Goal: Task Accomplishment & Management: Manage account settings

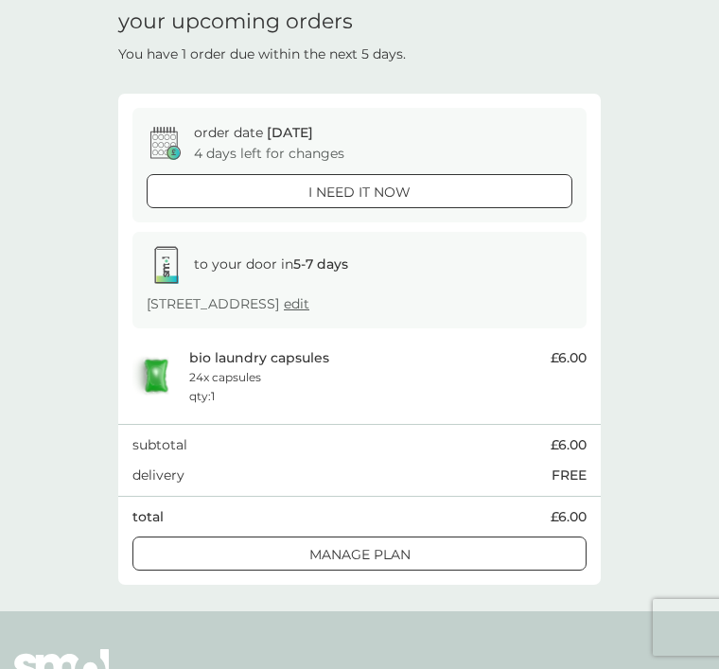
scroll to position [89, 0]
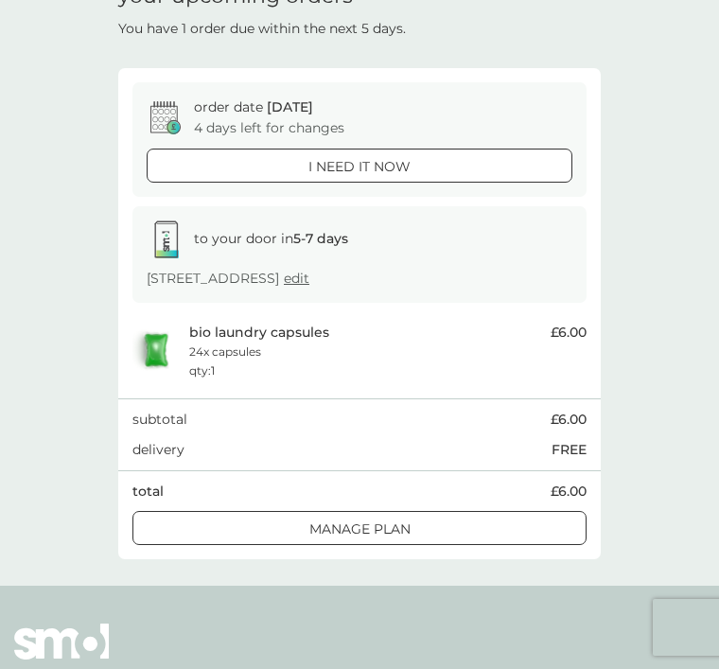
click at [381, 520] on div at bounding box center [360, 530] width 68 height 20
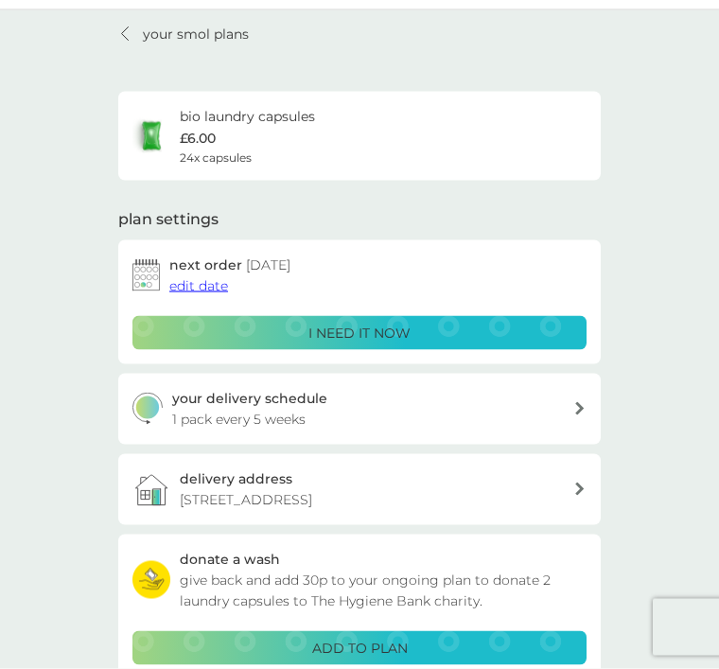
scroll to position [43, 0]
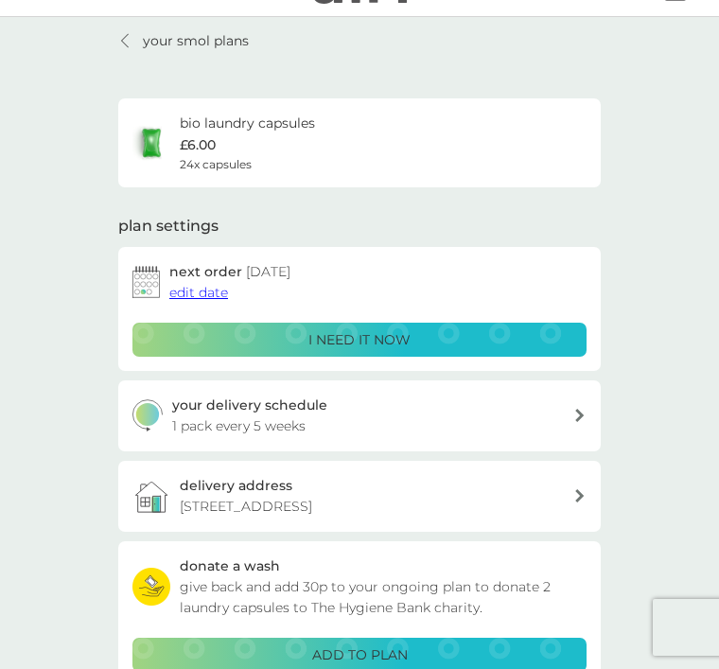
click at [197, 282] on button "edit date" at bounding box center [198, 292] width 59 height 21
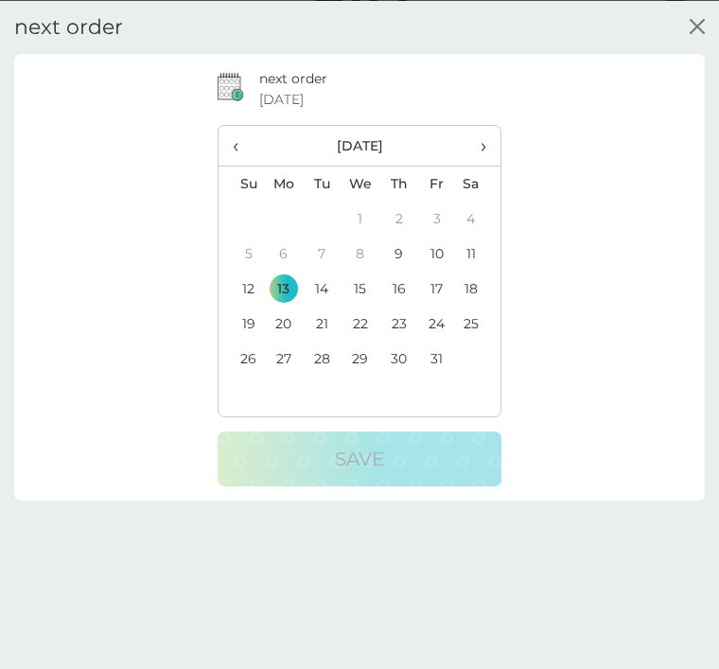
click at [288, 326] on td "20" at bounding box center [283, 323] width 39 height 35
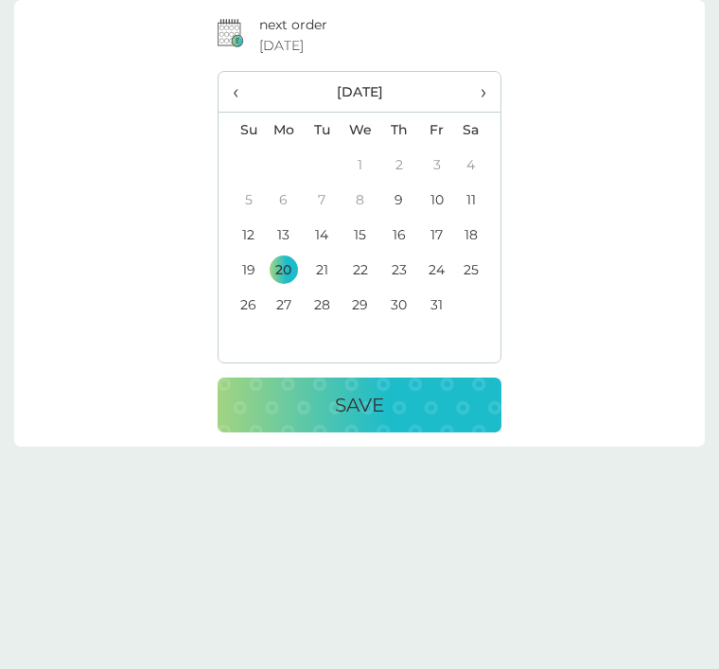
scroll to position [399, 0]
click at [355, 403] on p "Save" at bounding box center [359, 405] width 49 height 30
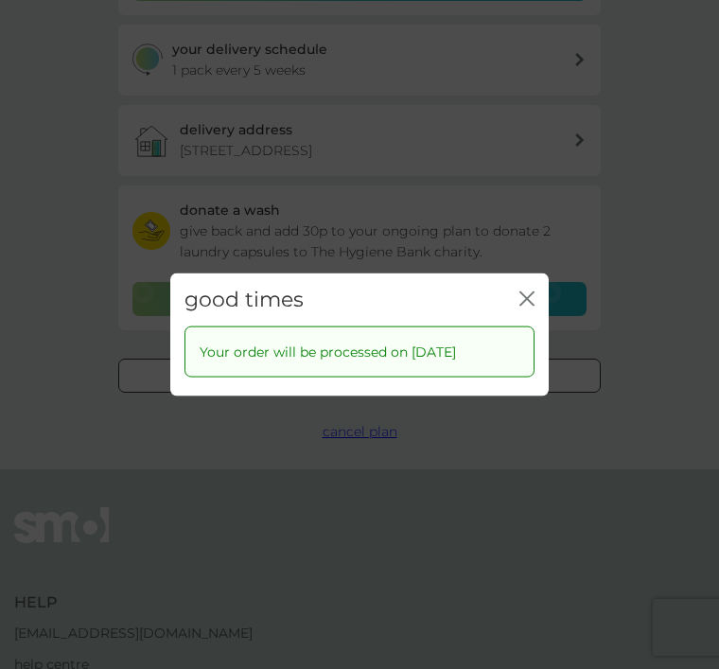
click at [532, 306] on icon "close" at bounding box center [527, 298] width 15 height 15
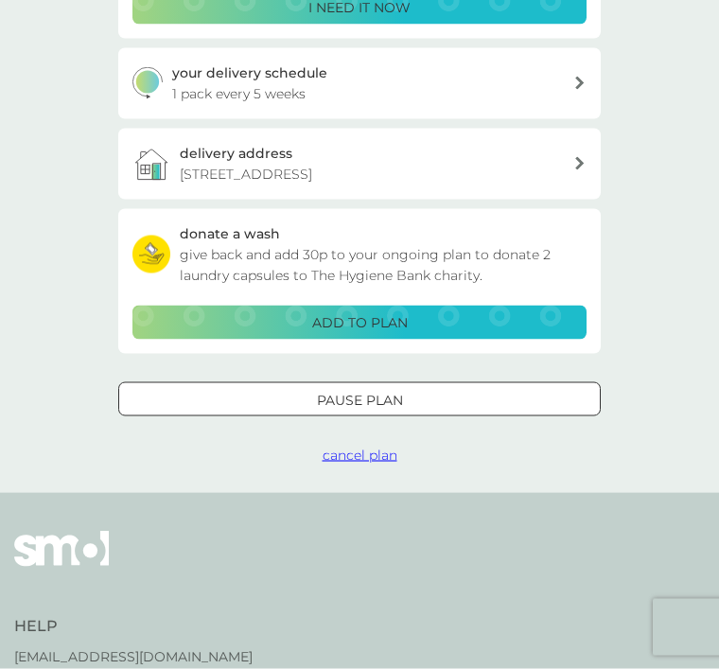
scroll to position [377, 0]
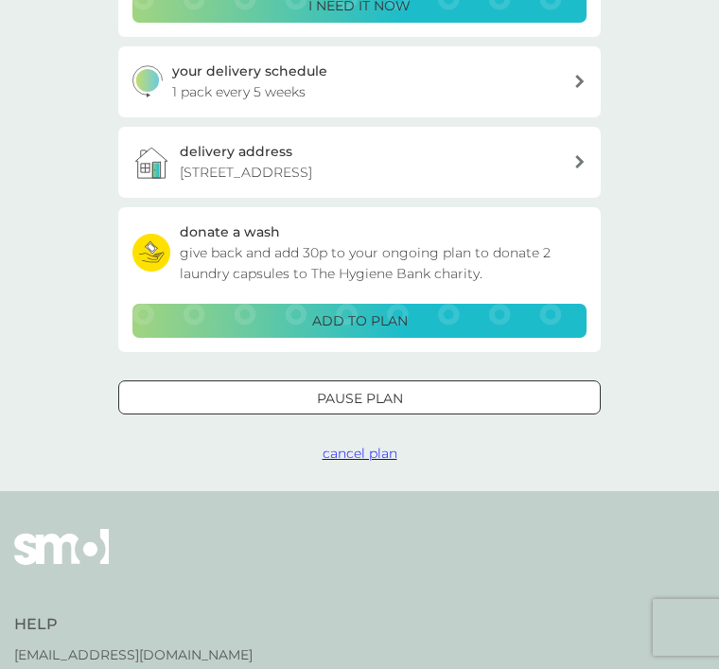
click at [572, 83] on div "your delivery schedule 1 pack every 5 weeks" at bounding box center [373, 82] width 402 height 43
select select "35"
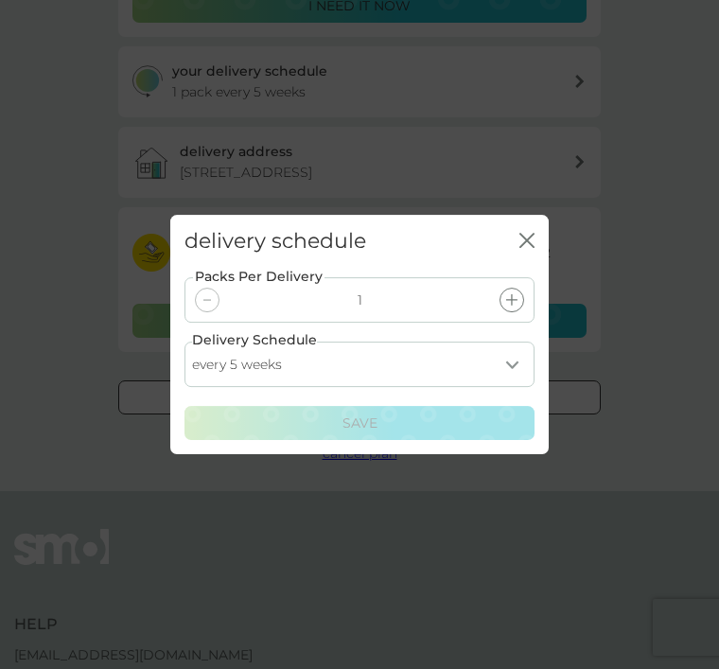
click at [506, 387] on select "every 1 week every 2 weeks every 3 weeks every 4 weeks every 5 weeks every 6 we…" at bounding box center [360, 364] width 350 height 45
click at [533, 247] on icon "close" at bounding box center [530, 240] width 7 height 13
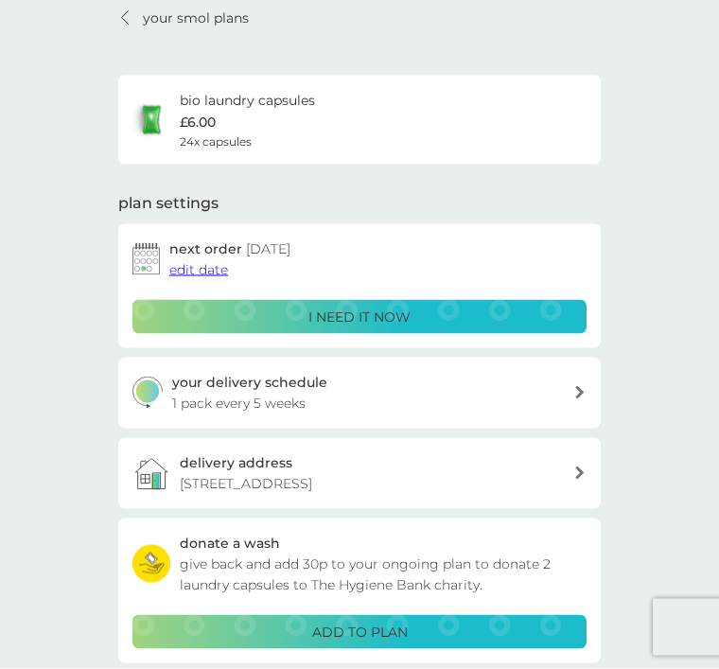
scroll to position [0, 0]
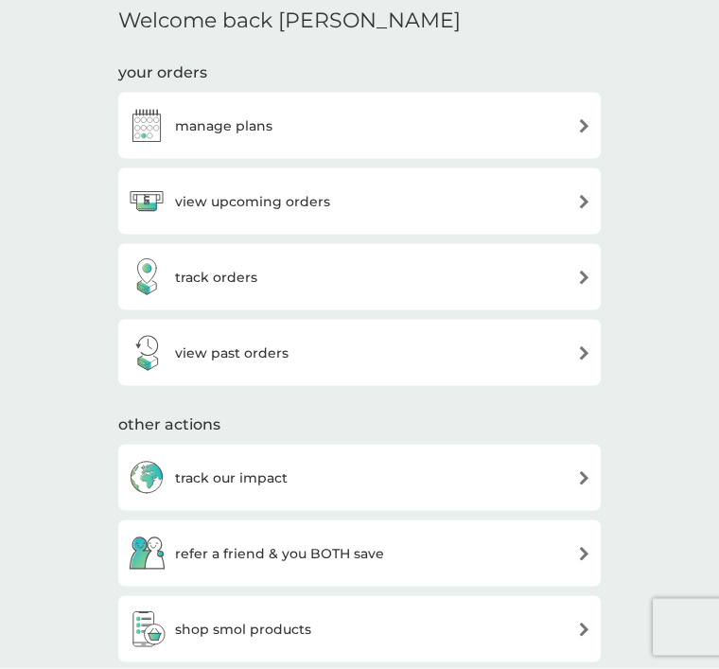
scroll to position [433, 0]
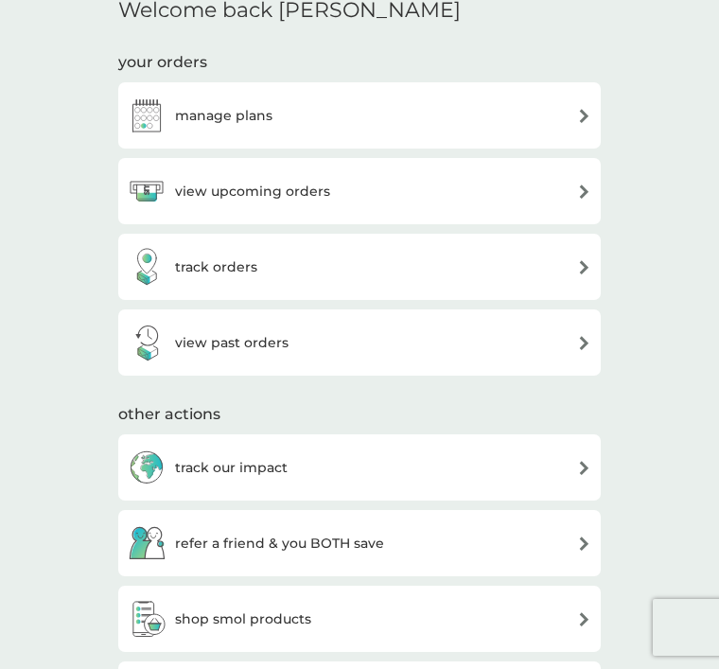
click at [573, 188] on div "view upcoming orders" at bounding box center [360, 191] width 464 height 38
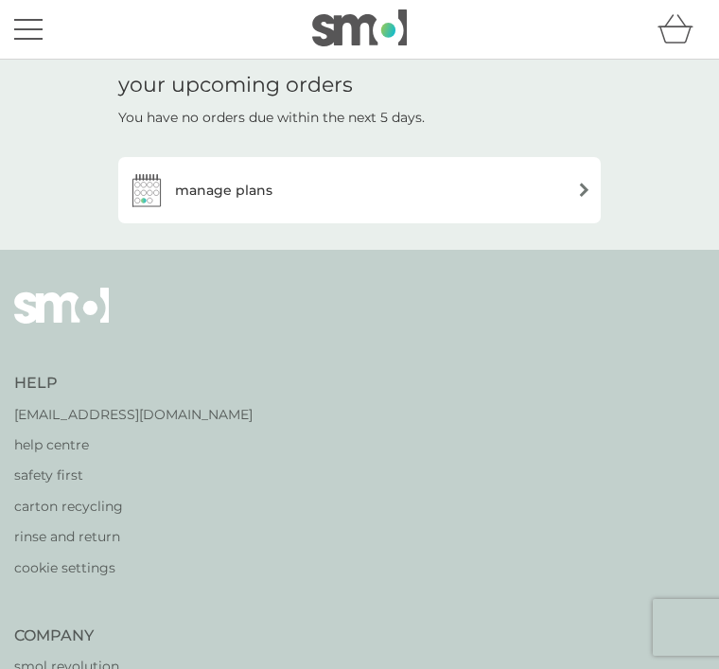
click at [330, 201] on div "manage plans" at bounding box center [360, 190] width 464 height 38
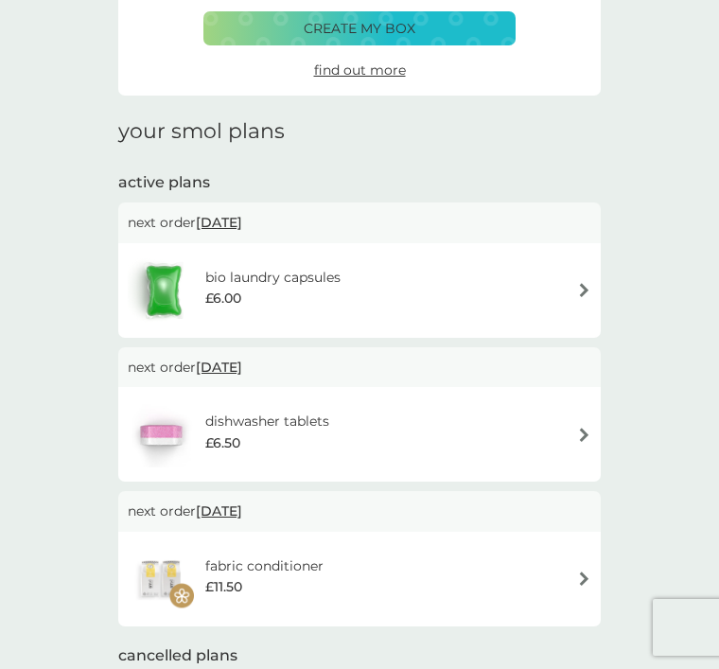
scroll to position [138, 0]
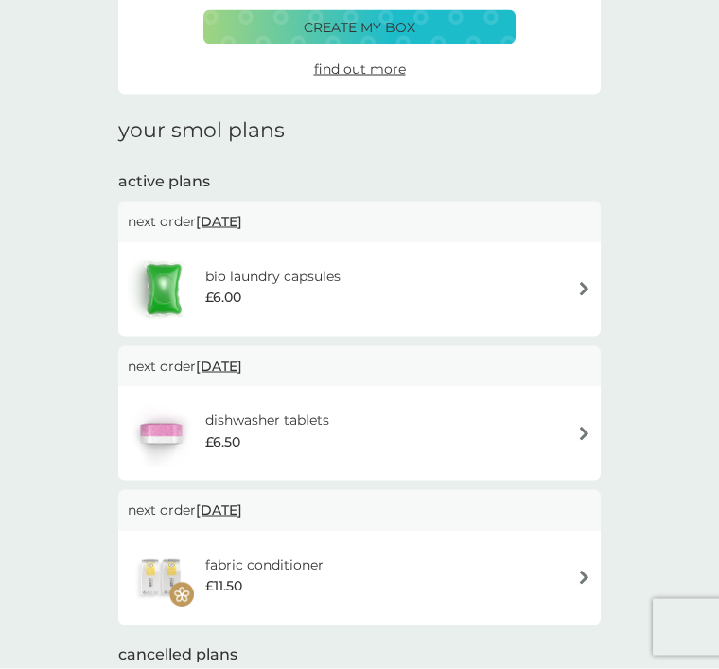
click at [554, 421] on div "dishwasher tablets £6.50" at bounding box center [360, 433] width 464 height 66
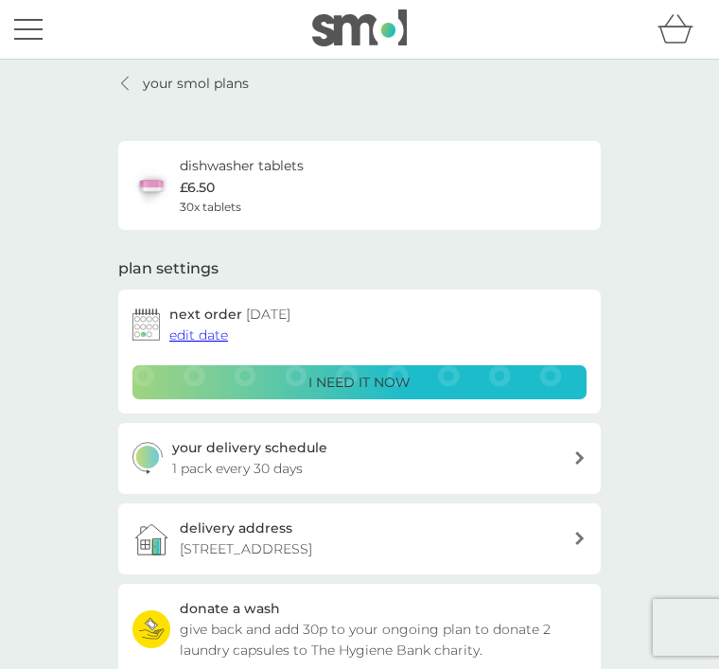
click at [197, 336] on span "edit date" at bounding box center [198, 335] width 59 height 17
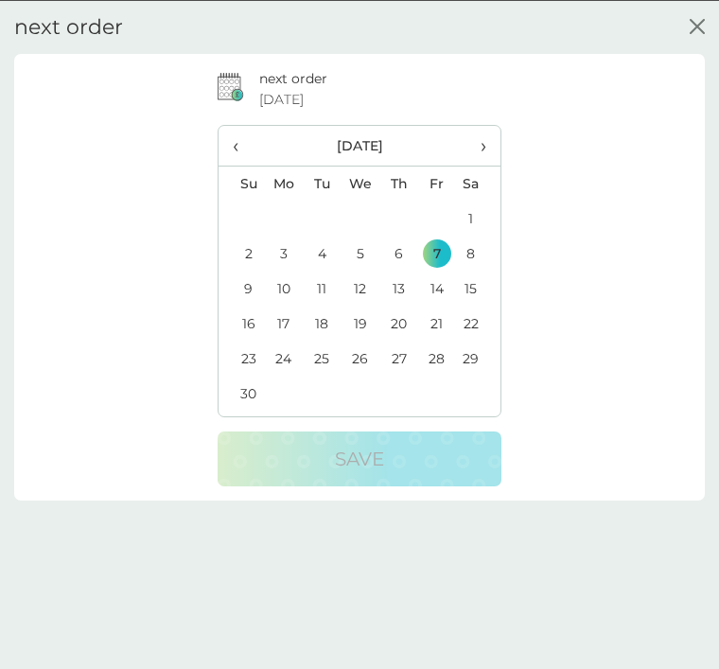
click at [704, 30] on icon "close" at bounding box center [697, 25] width 15 height 15
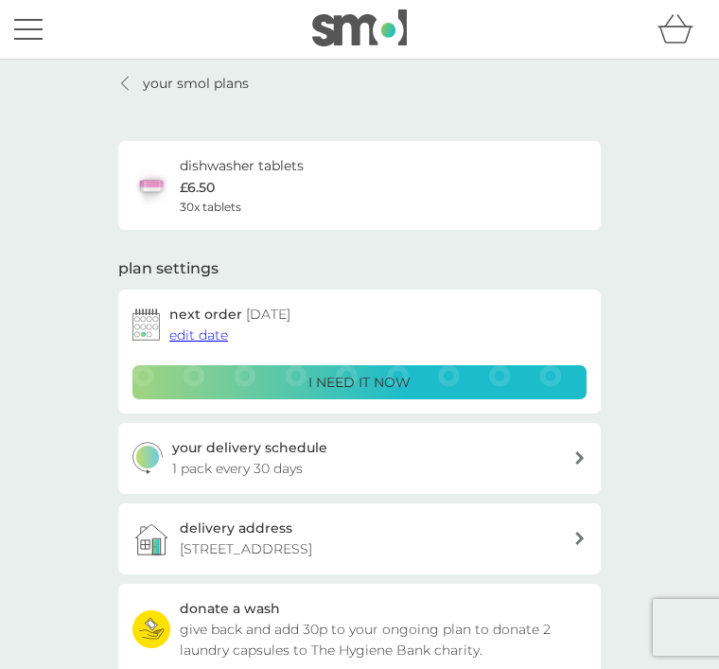
click at [222, 327] on span "edit date" at bounding box center [198, 335] width 59 height 17
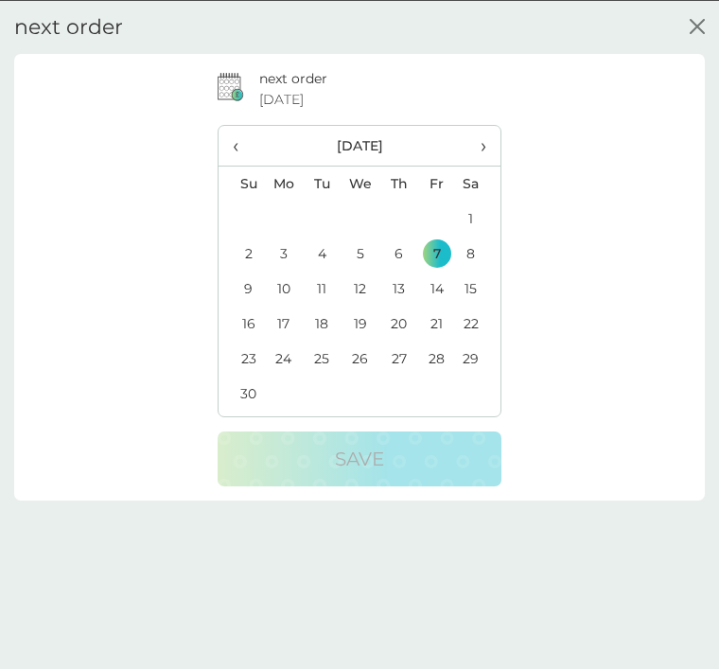
click at [250, 142] on span "‹" at bounding box center [241, 145] width 17 height 40
click at [442, 354] on td "31" at bounding box center [437, 358] width 38 height 35
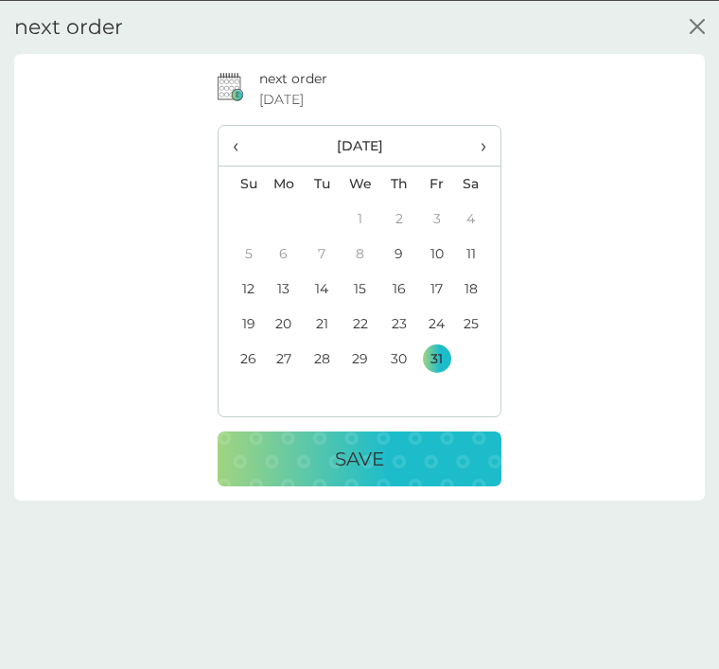
click at [404, 458] on div "Save" at bounding box center [360, 458] width 246 height 30
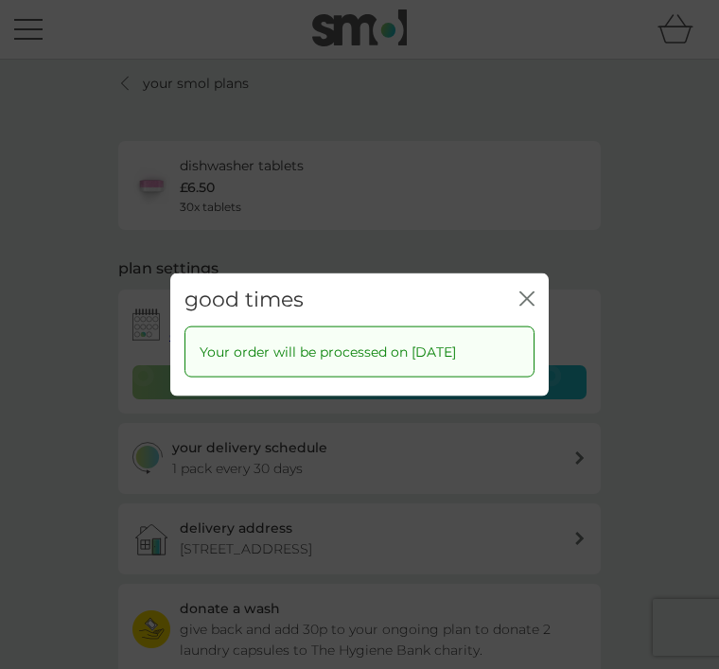
click at [533, 306] on icon "close" at bounding box center [527, 298] width 15 height 15
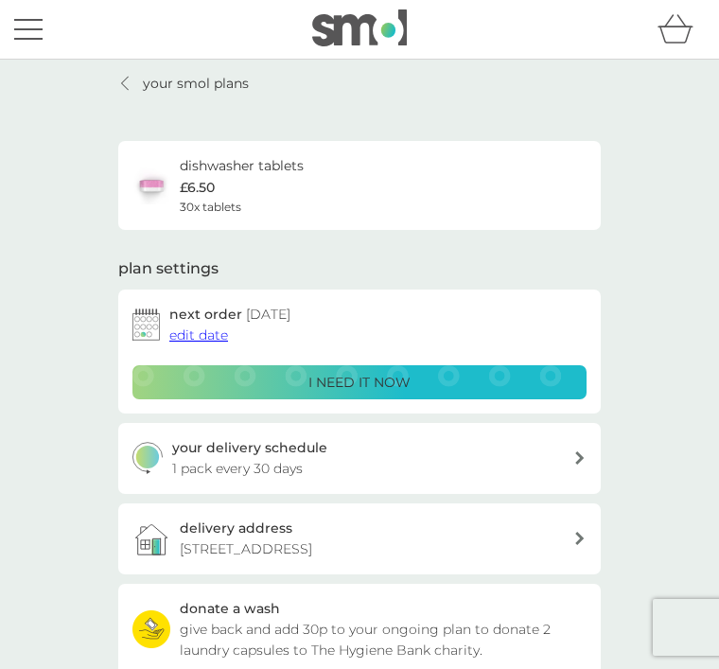
click at [133, 91] on link "your smol plans" at bounding box center [183, 83] width 131 height 21
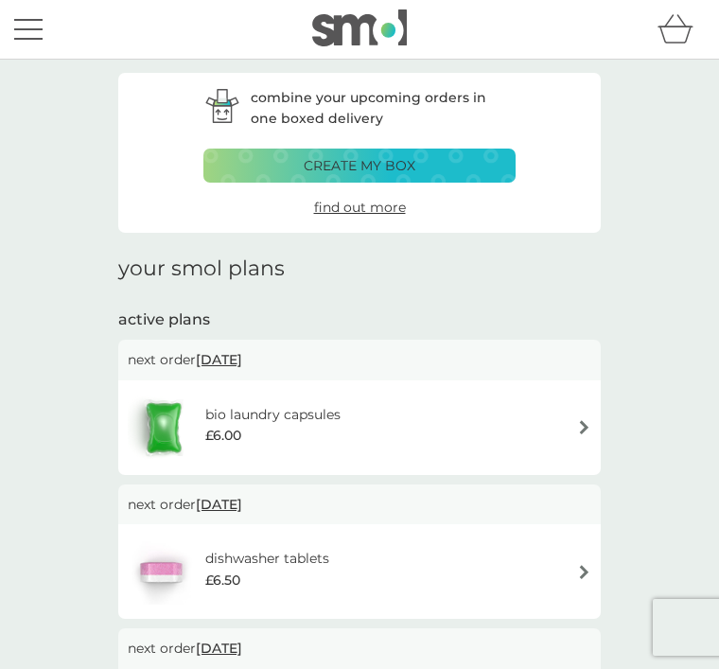
click at [281, 430] on div "£6.00" at bounding box center [272, 435] width 135 height 21
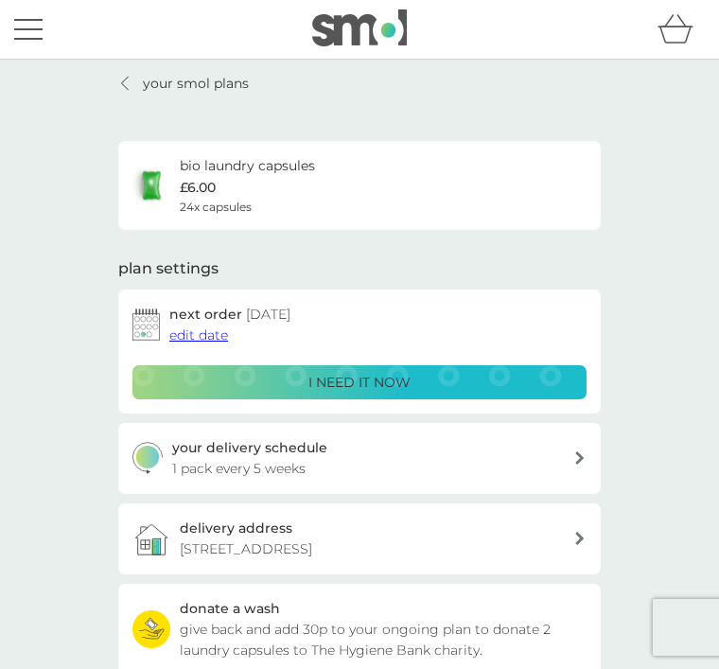
click at [158, 318] on img at bounding box center [146, 325] width 27 height 32
click at [201, 340] on span "edit date" at bounding box center [198, 335] width 59 height 17
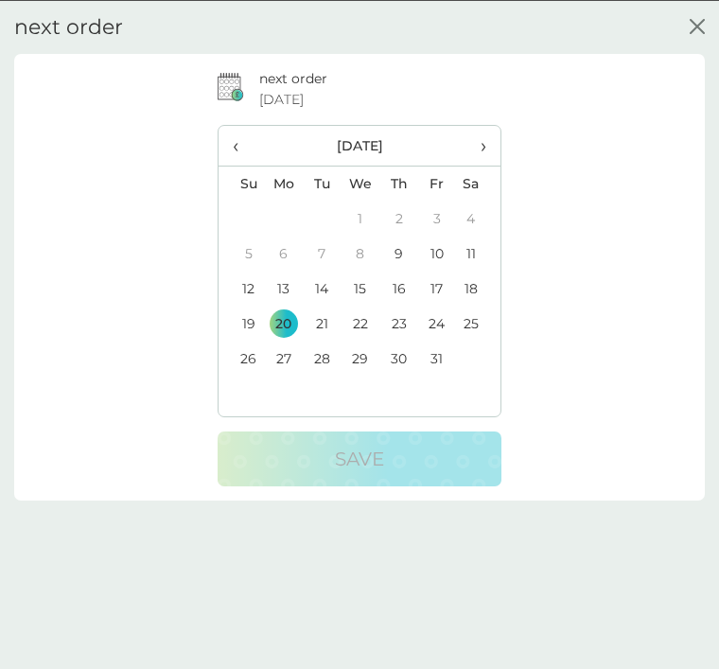
click at [436, 357] on td "31" at bounding box center [437, 358] width 38 height 35
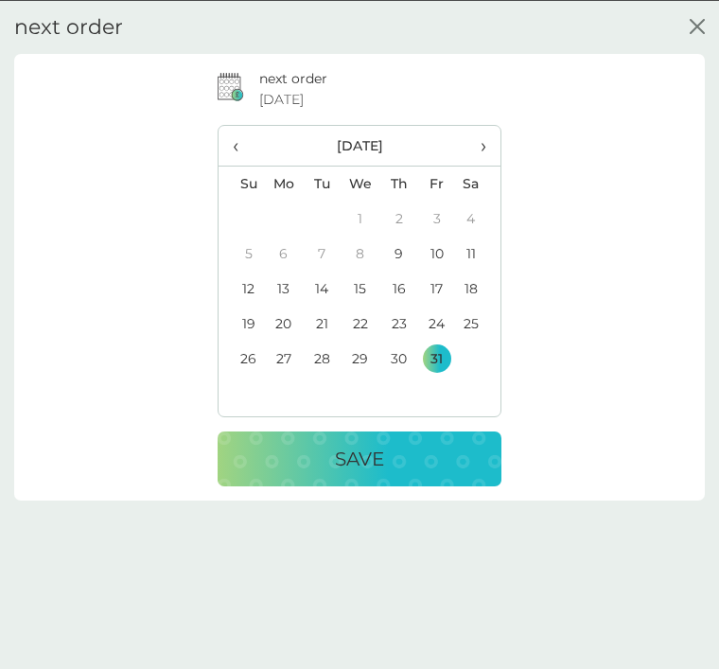
click at [399, 452] on div "Save" at bounding box center [360, 458] width 246 height 30
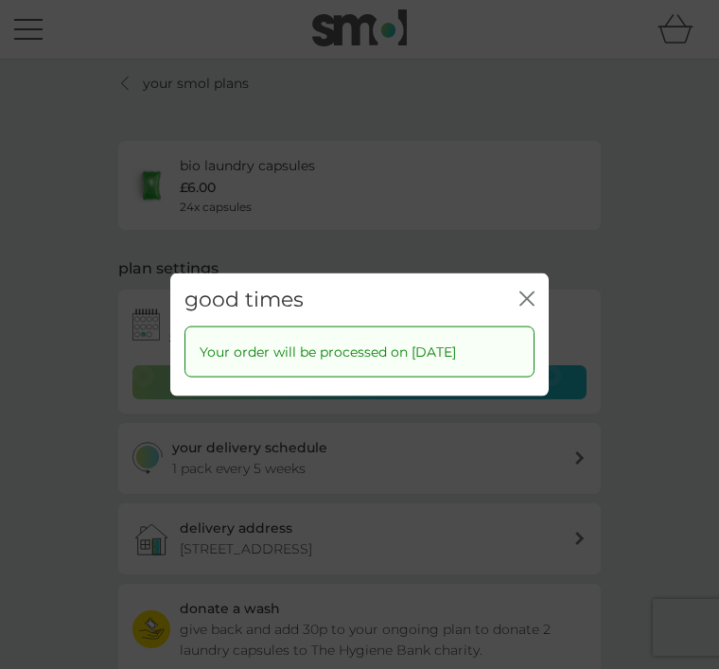
click at [531, 301] on icon "close" at bounding box center [527, 298] width 15 height 15
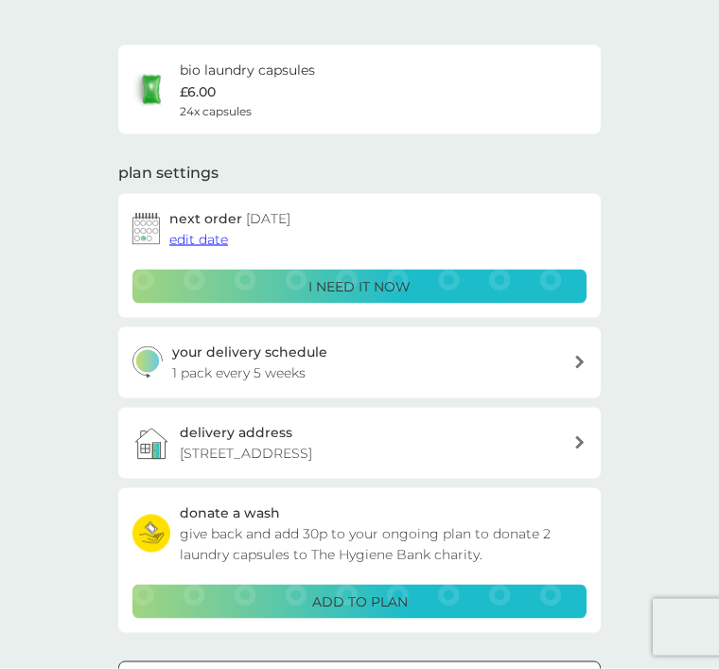
scroll to position [98, 0]
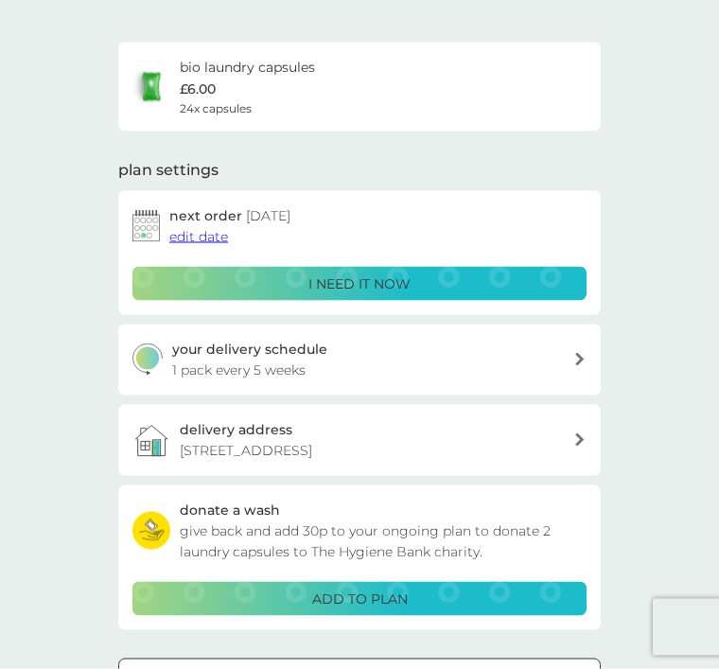
click at [332, 359] on div "your delivery schedule 1 pack every 5 weeks" at bounding box center [373, 360] width 402 height 43
select select "35"
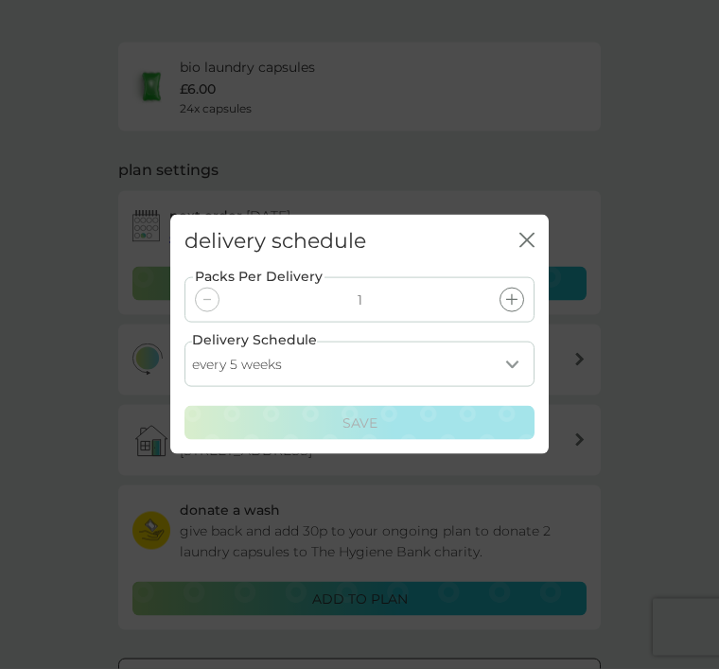
scroll to position [99, 0]
click at [517, 387] on select "every 1 week every 2 weeks every 3 weeks every 4 weeks every 5 weeks every 6 we…" at bounding box center [360, 364] width 350 height 45
click at [523, 248] on icon "close" at bounding box center [527, 240] width 15 height 15
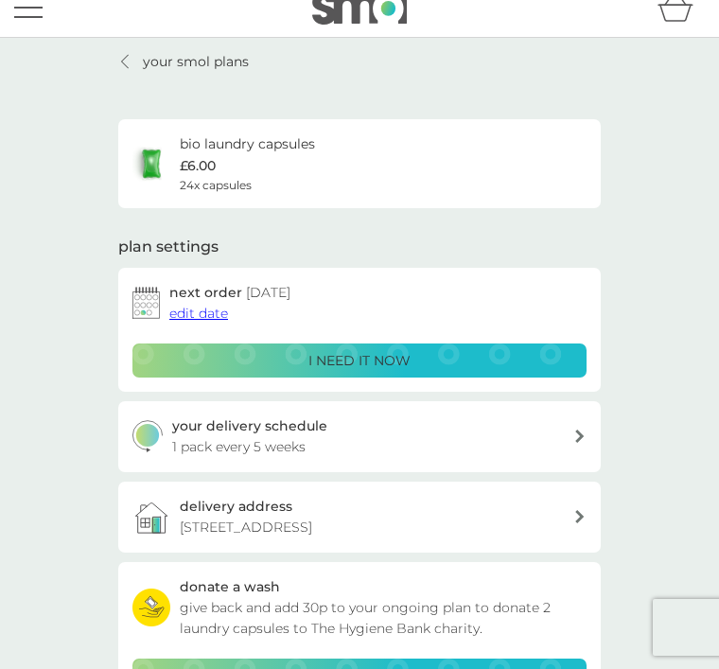
scroll to position [0, 0]
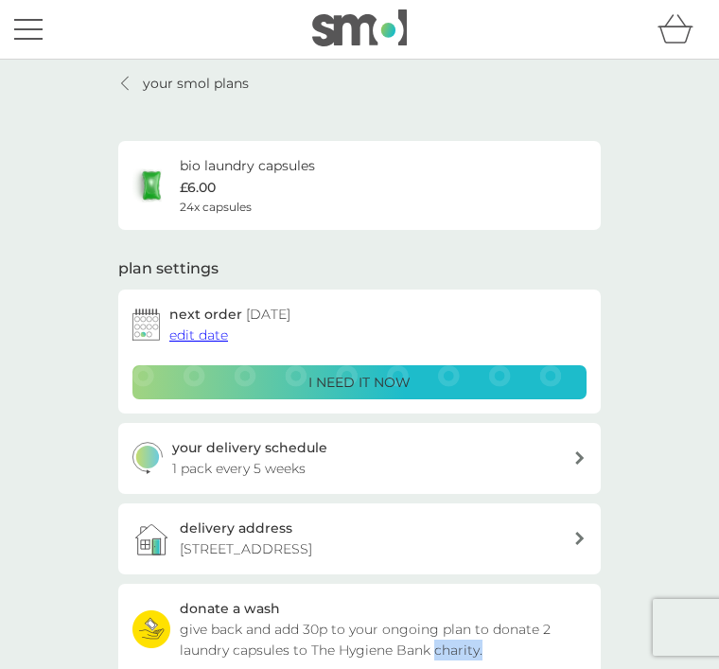
click at [618, 664] on div "your smol plans bio laundry capsules £6.00 24x capsules plan settings next orde…" at bounding box center [359, 464] width 719 height 808
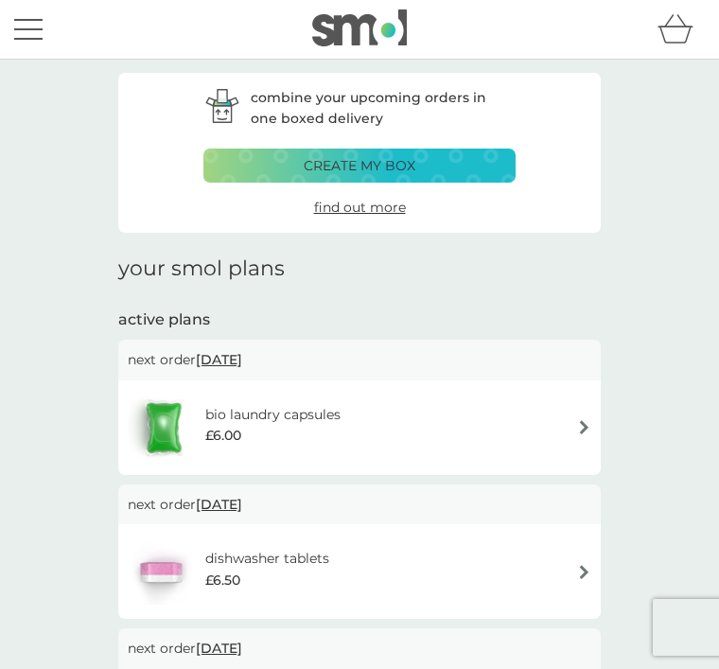
click at [454, 163] on div "create my box" at bounding box center [360, 165] width 288 height 21
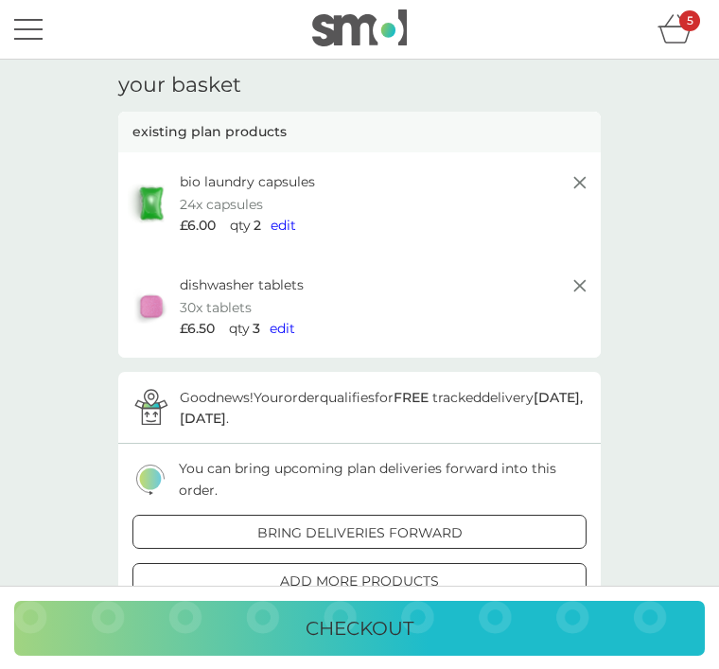
click at [683, 42] on icon "basket" at bounding box center [676, 28] width 36 height 29
click at [689, 38] on icon "basket" at bounding box center [676, 28] width 36 height 29
click at [683, 38] on icon "basket" at bounding box center [676, 28] width 36 height 29
click at [680, 47] on div "5" at bounding box center [681, 29] width 47 height 38
click at [38, 42] on button "menu" at bounding box center [28, 29] width 28 height 36
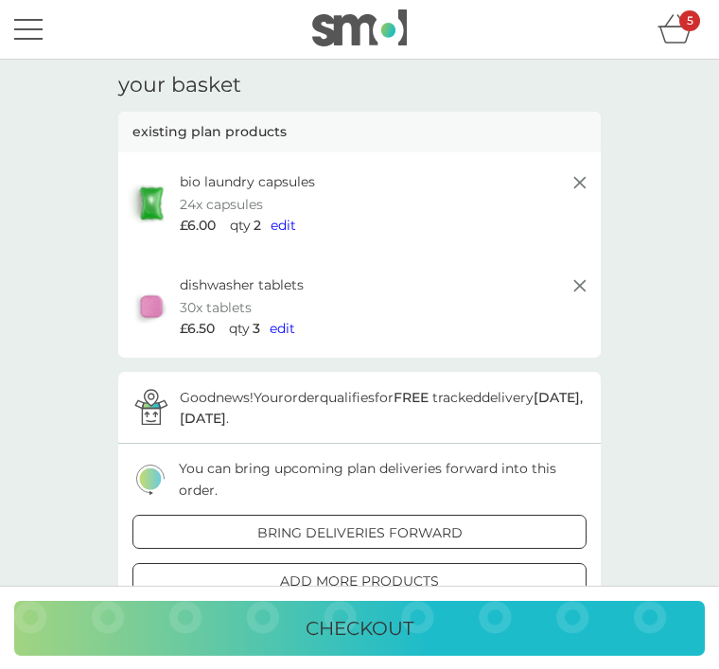
click at [34, 43] on button "menu" at bounding box center [28, 29] width 28 height 36
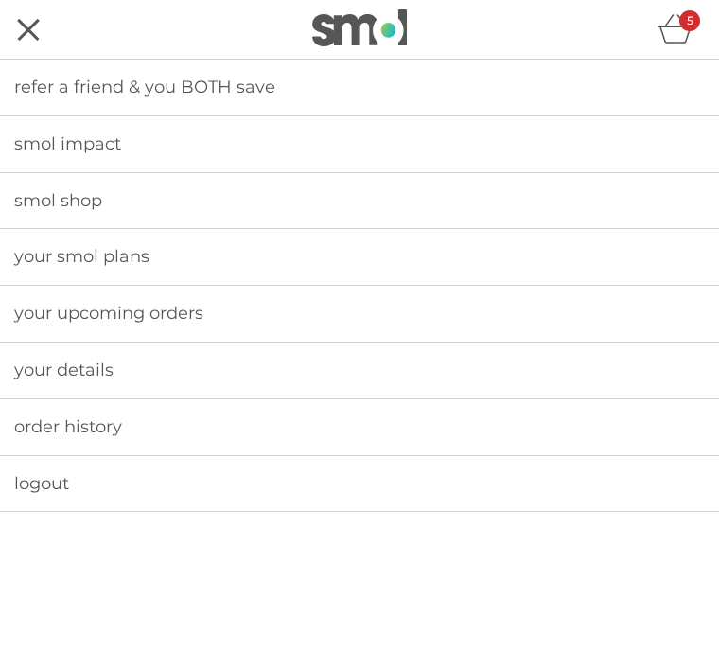
click at [123, 315] on span "your upcoming orders" at bounding box center [108, 313] width 189 height 21
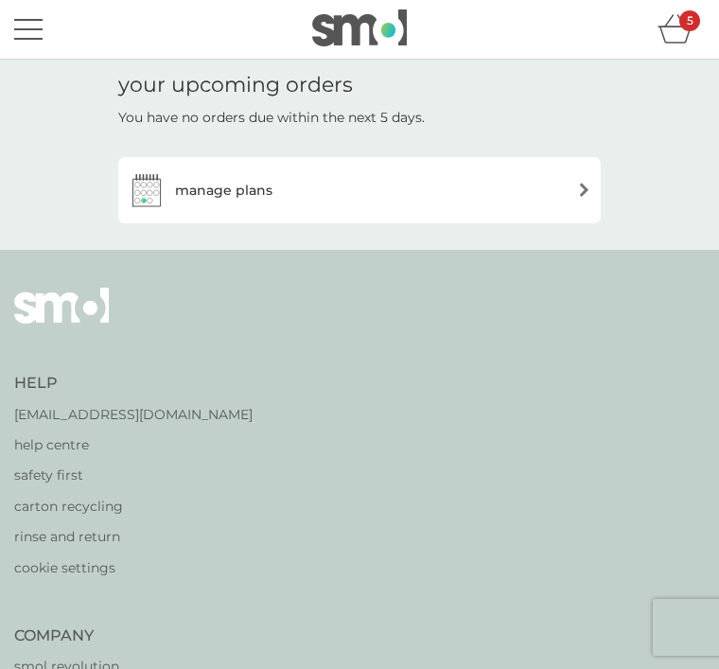
click at [495, 201] on div "manage plans" at bounding box center [360, 190] width 464 height 38
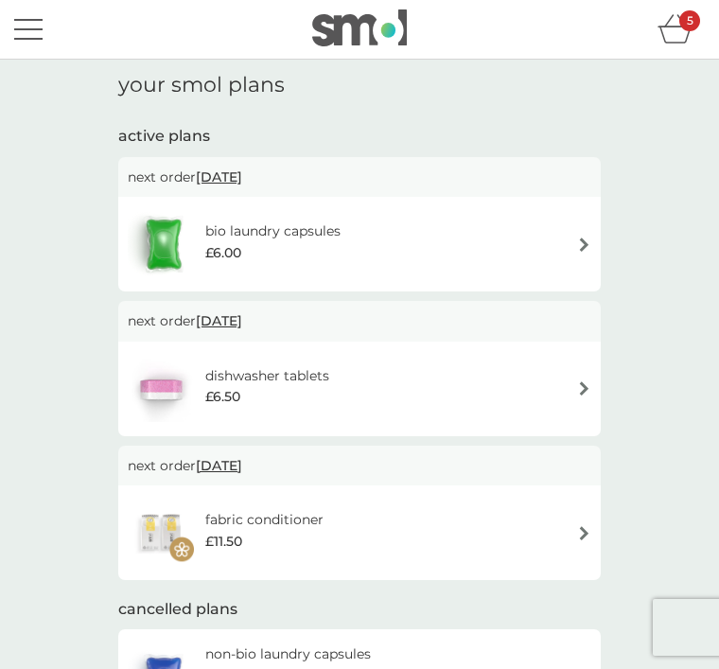
click at [676, 38] on icon "basket" at bounding box center [676, 28] width 36 height 29
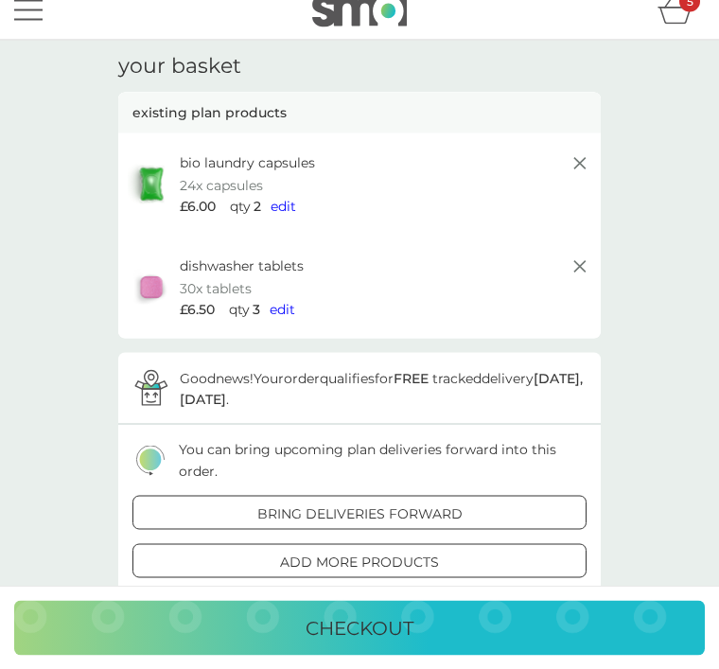
click at [587, 165] on icon at bounding box center [580, 163] width 23 height 23
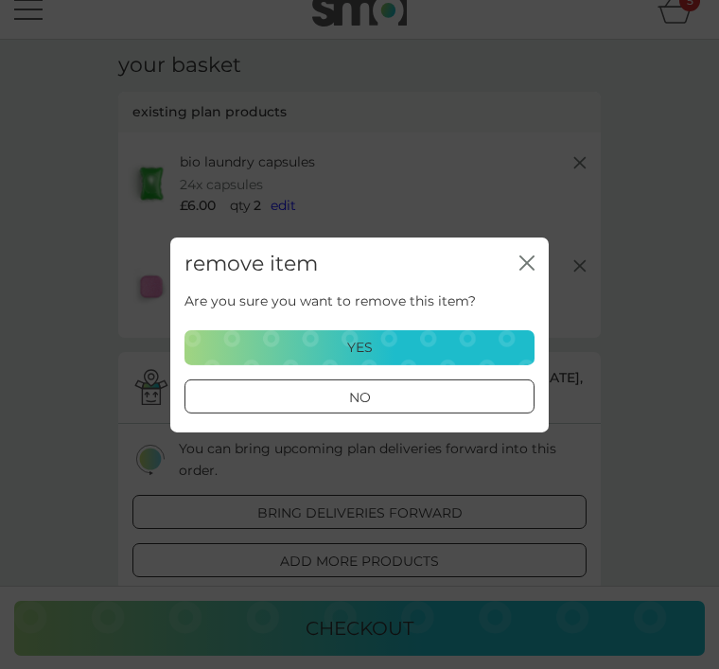
click at [372, 350] on p "yes" at bounding box center [360, 347] width 26 height 21
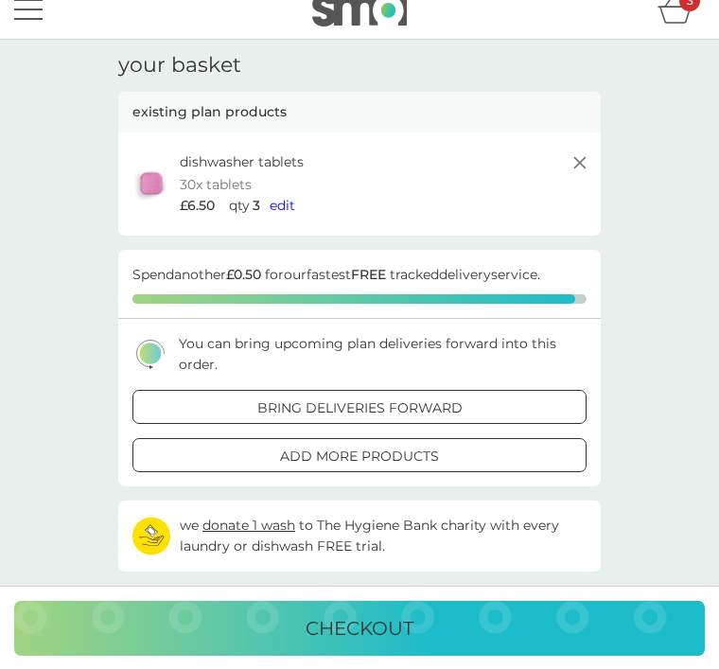
click at [579, 167] on icon at bounding box center [580, 162] width 23 height 23
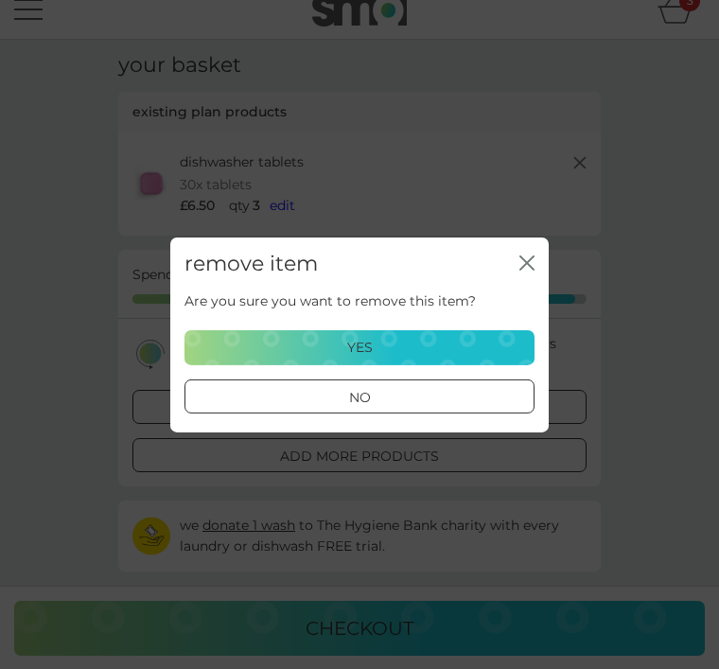
click at [417, 345] on div "yes" at bounding box center [360, 347] width 326 height 21
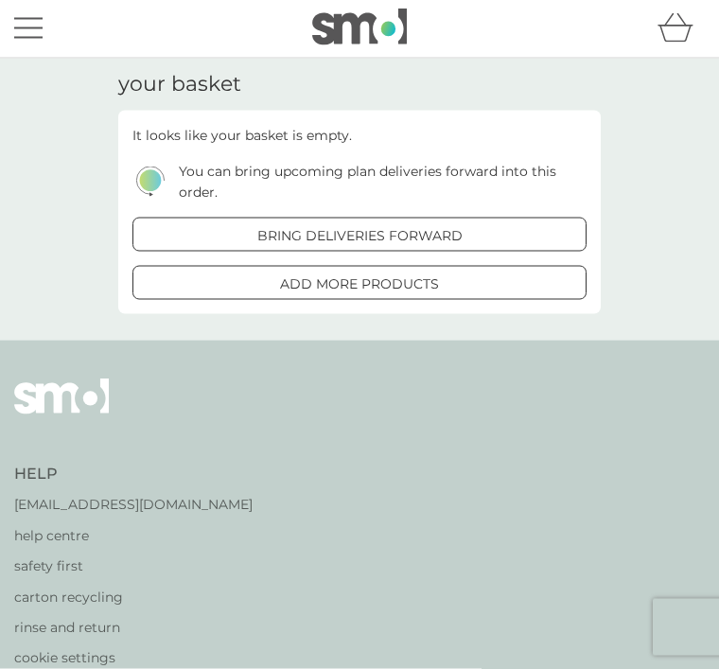
scroll to position [0, 0]
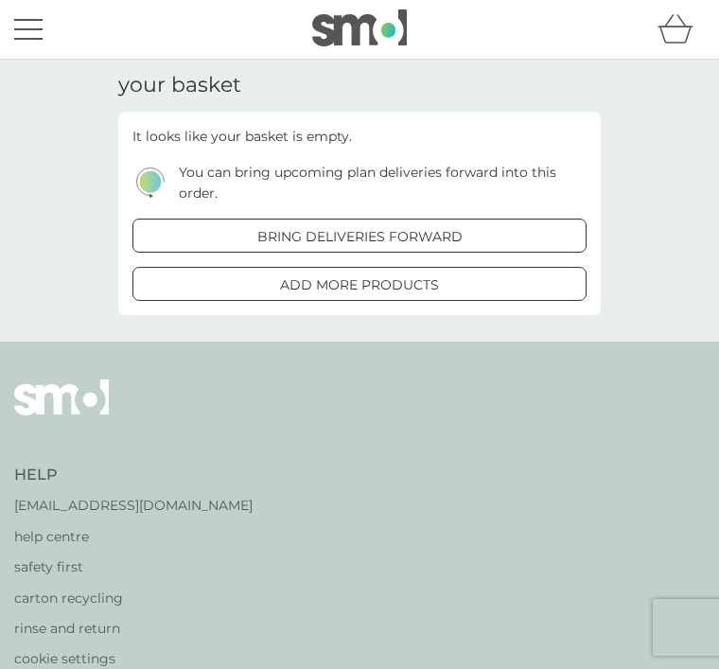
click at [40, 28] on div "menu" at bounding box center [28, 29] width 28 height 3
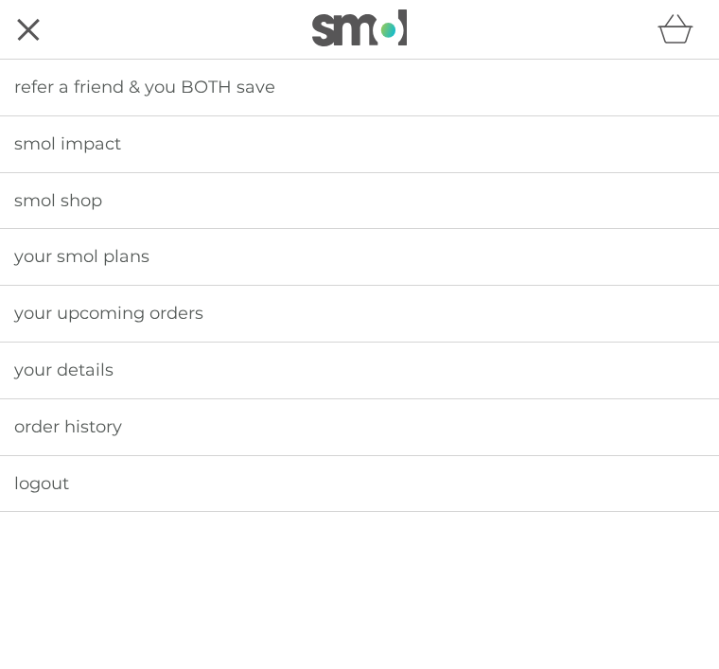
click at [30, 32] on div "menu" at bounding box center [29, 30] width 22 height 22
